Goal: Information Seeking & Learning: Learn about a topic

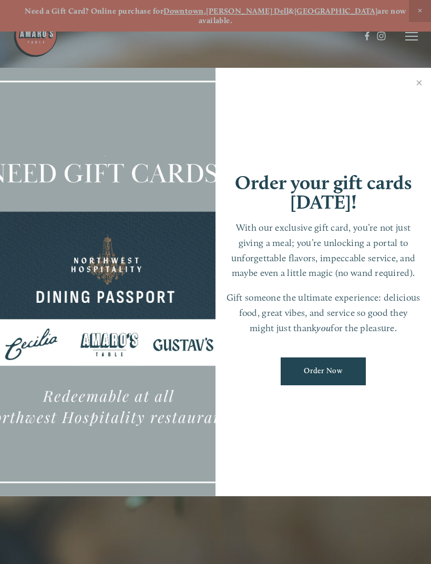
click at [418, 92] on link "Close" at bounding box center [419, 83] width 20 height 29
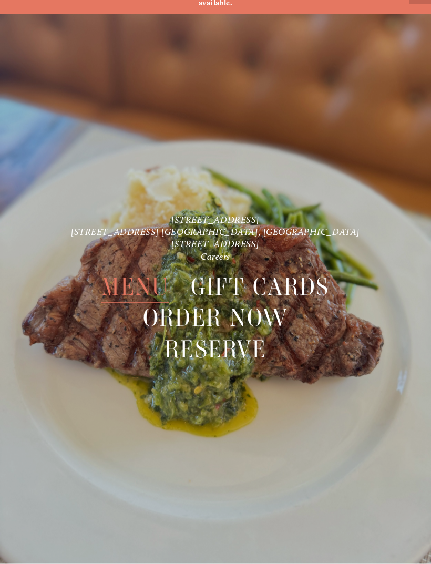
scroll to position [22, 0]
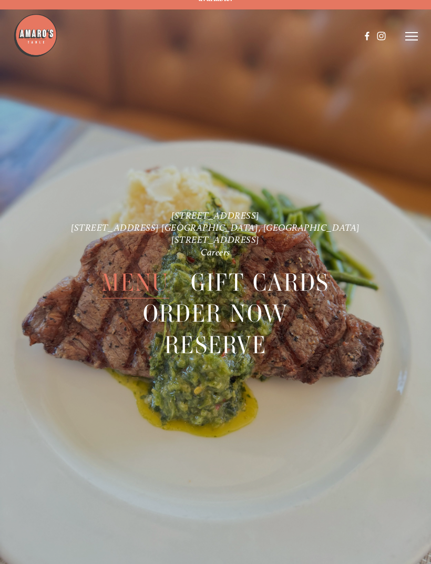
click at [124, 274] on span "Menu" at bounding box center [134, 282] width 67 height 32
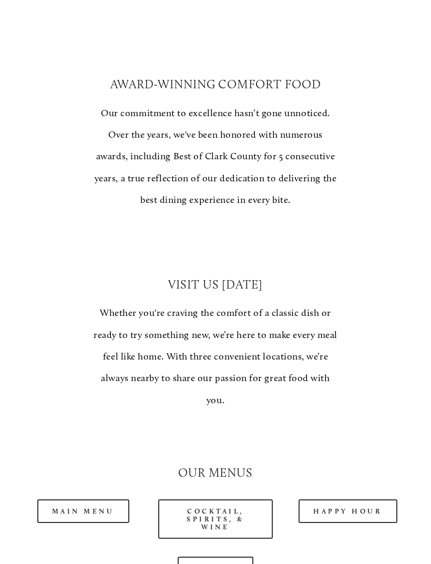
scroll to position [566, 0]
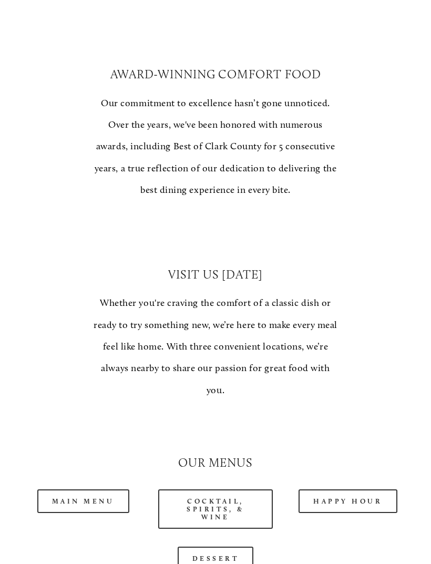
click at [81, 490] on link "Main Menu" at bounding box center [83, 502] width 92 height 24
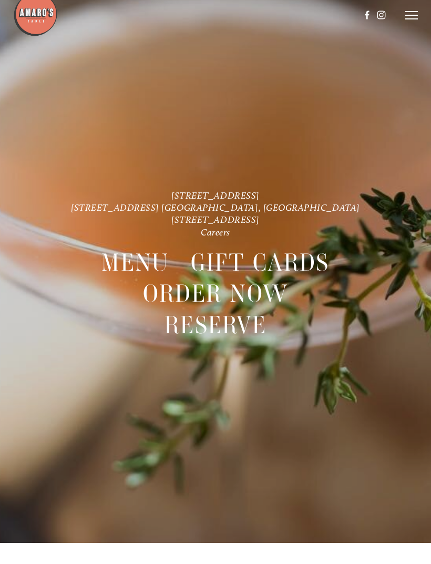
scroll to position [22, 0]
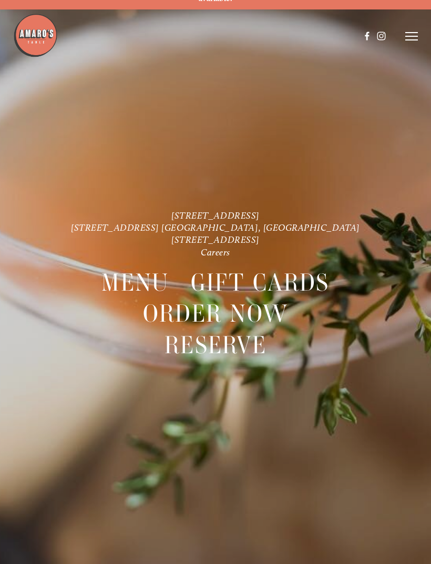
click at [129, 270] on span "Menu" at bounding box center [134, 282] width 67 height 32
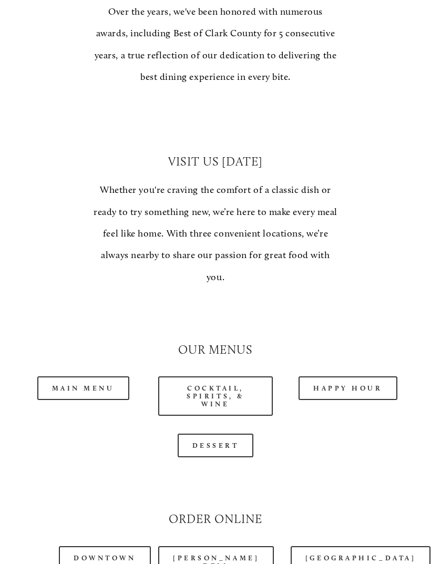
scroll to position [729, 0]
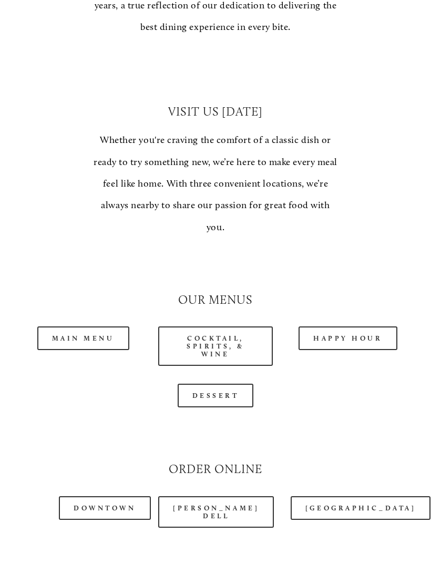
click at [79, 326] on link "Main Menu" at bounding box center [83, 338] width 92 height 24
